Goal: Book appointment/travel/reservation

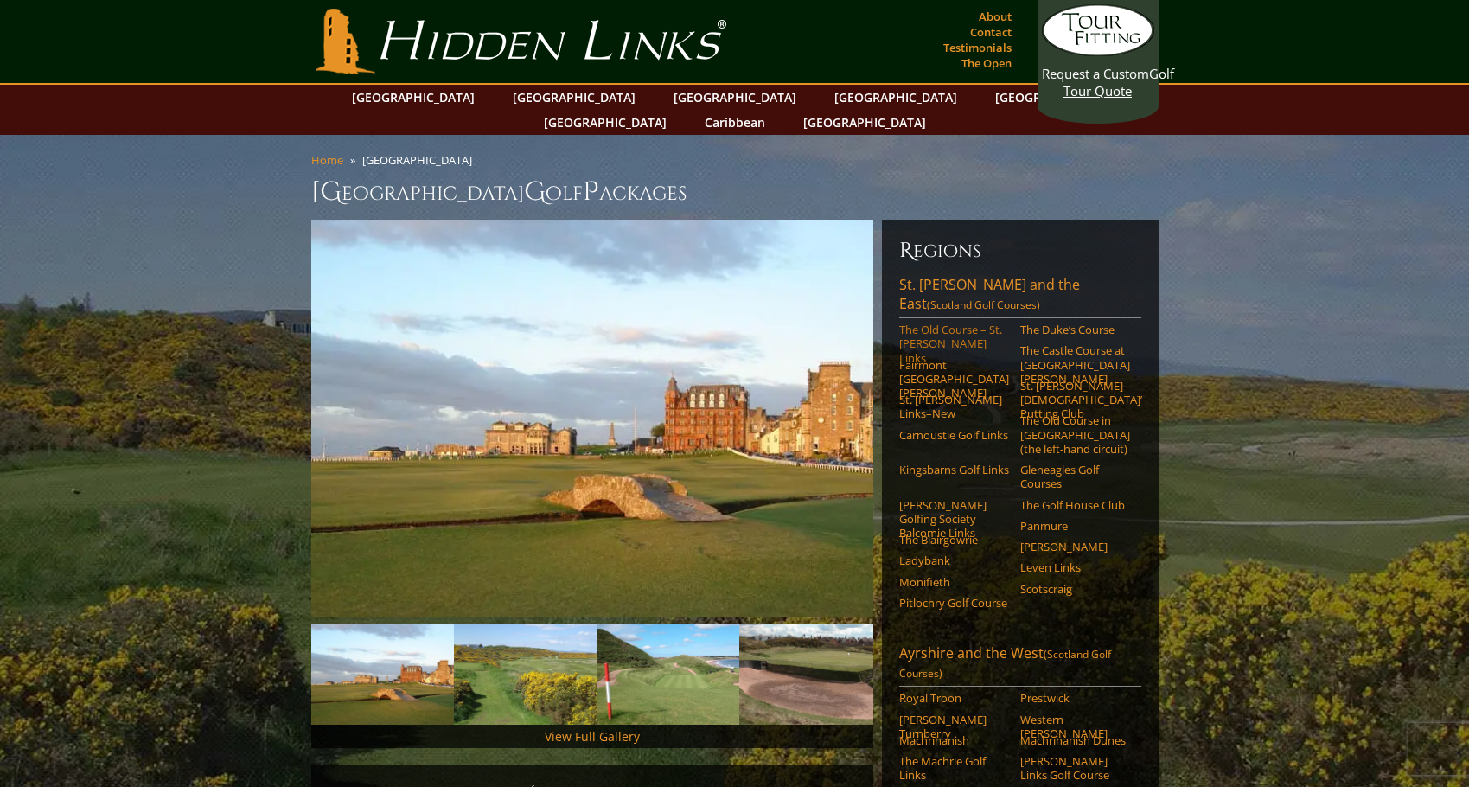
click at [960, 323] on link "The Old Course – St. [PERSON_NAME] Links" at bounding box center [954, 344] width 110 height 42
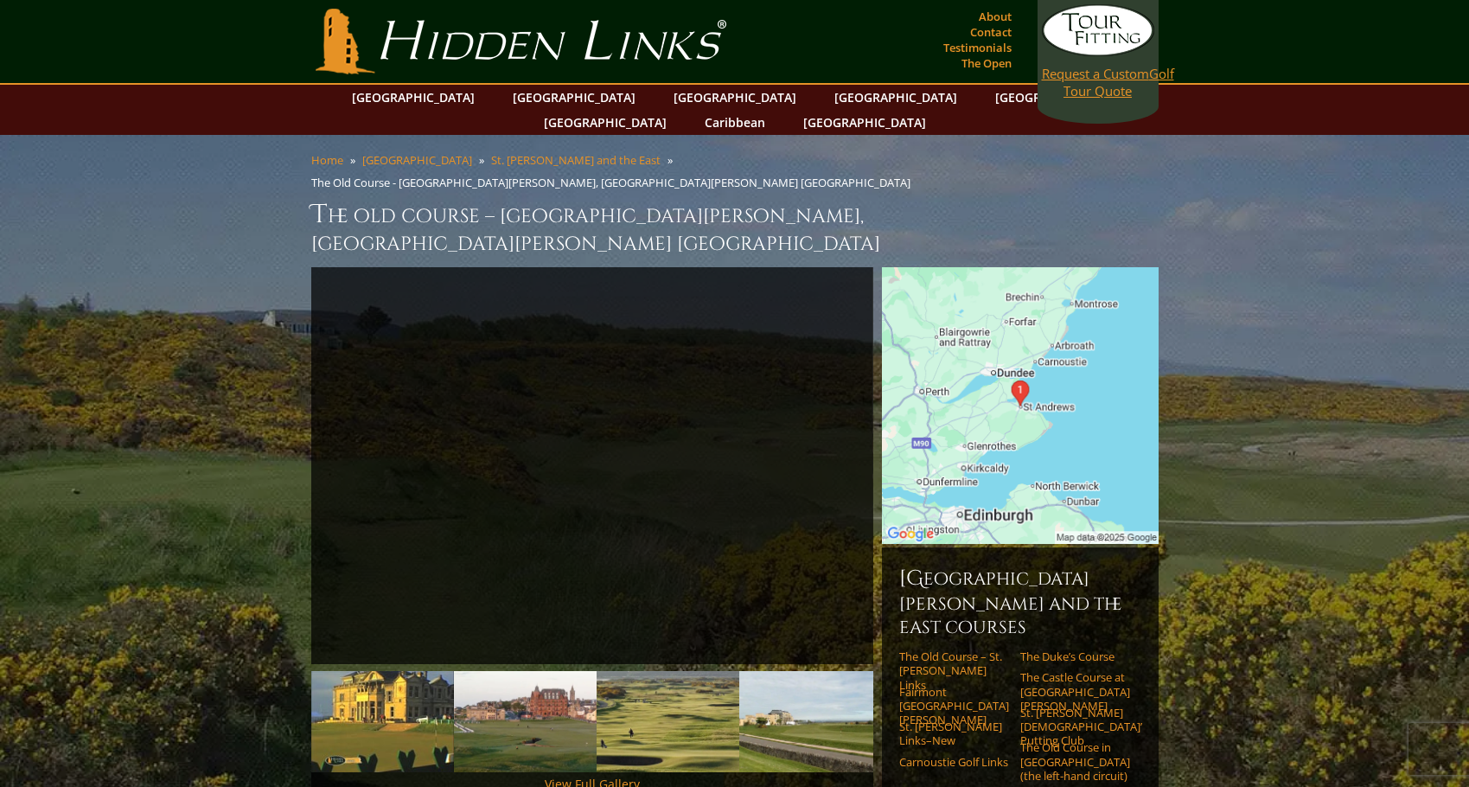
click at [1097, 75] on span "Request a Custom" at bounding box center [1095, 73] width 107 height 17
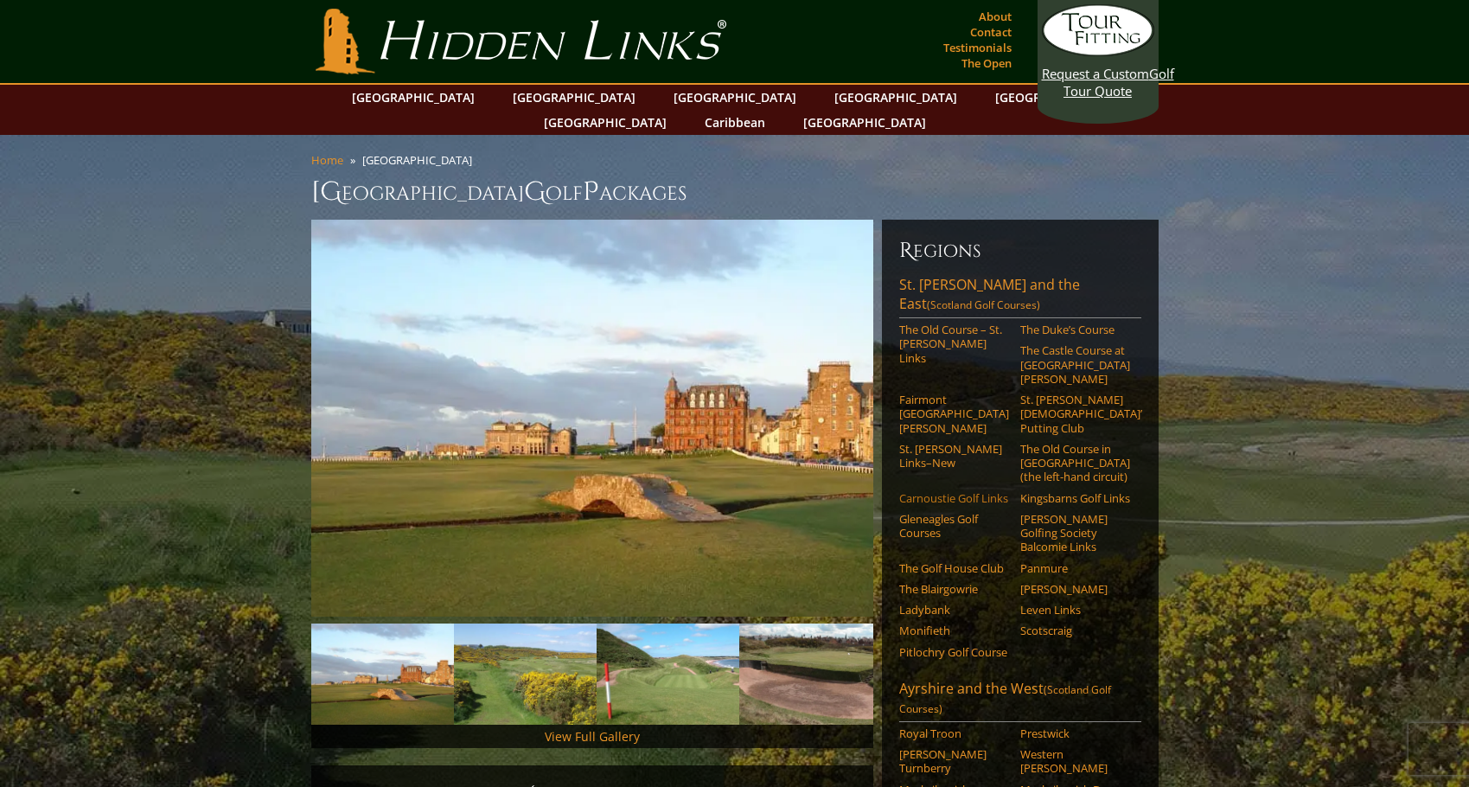
click at [963, 491] on link "Carnoustie Golf Links" at bounding box center [954, 498] width 110 height 14
